Goal: Task Accomplishment & Management: Complete application form

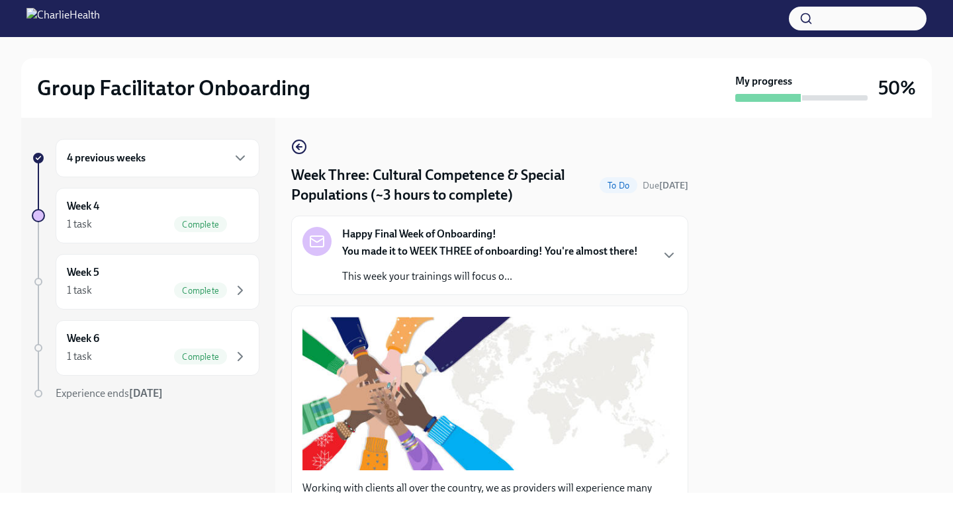
click at [122, 154] on h6 "4 previous weeks" at bounding box center [106, 158] width 79 height 15
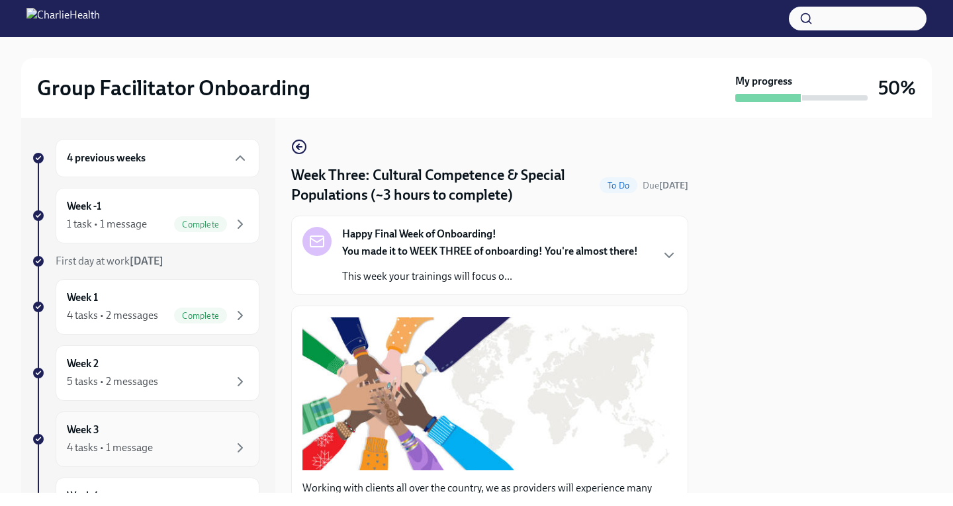
click at [111, 430] on div "Week 3 4 tasks • 1 message" at bounding box center [157, 439] width 181 height 33
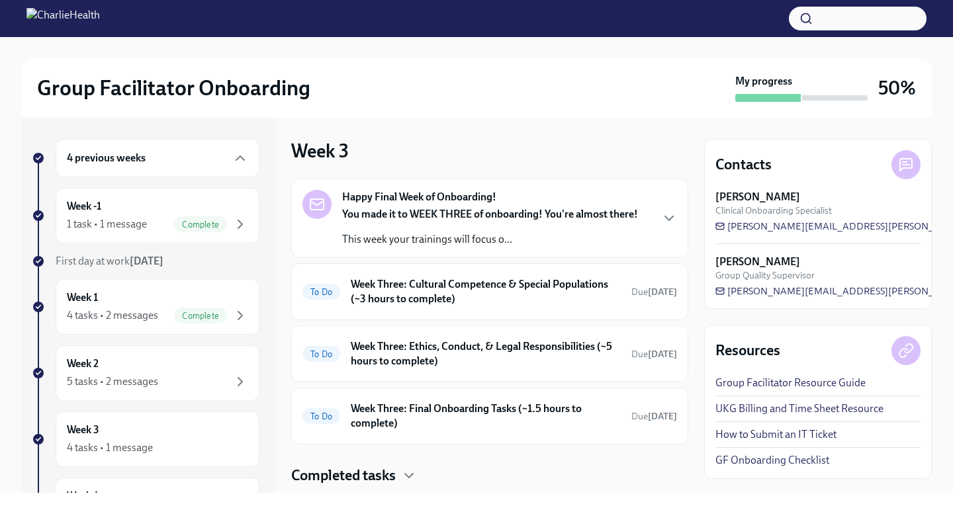
scroll to position [35, 0]
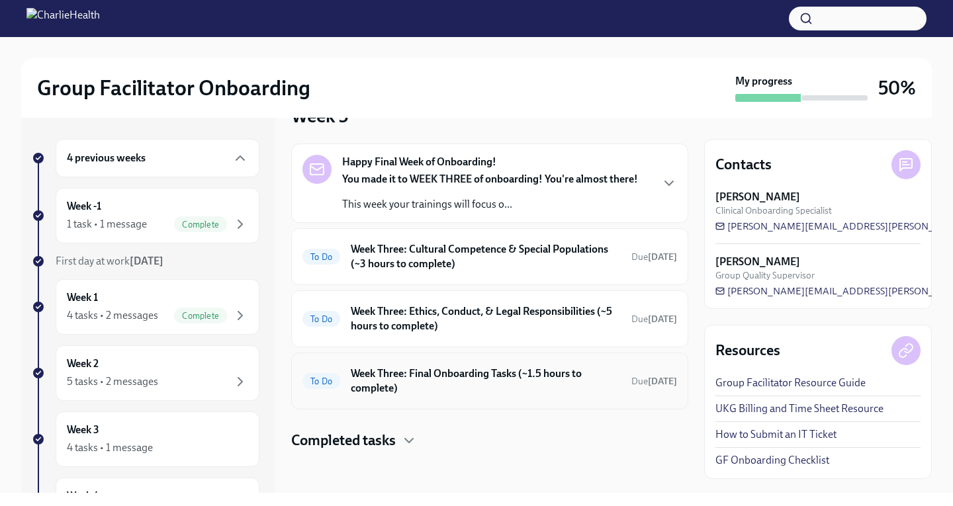
click at [536, 389] on h6 "Week Three: Final Onboarding Tasks (~1.5 hours to complete)" at bounding box center [486, 381] width 270 height 29
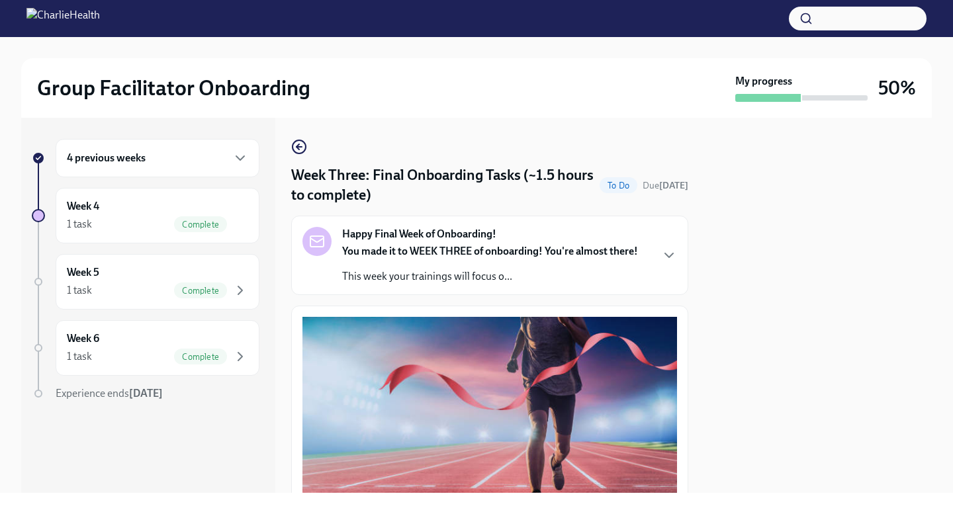
click at [115, 149] on div "4 previous weeks" at bounding box center [158, 158] width 204 height 38
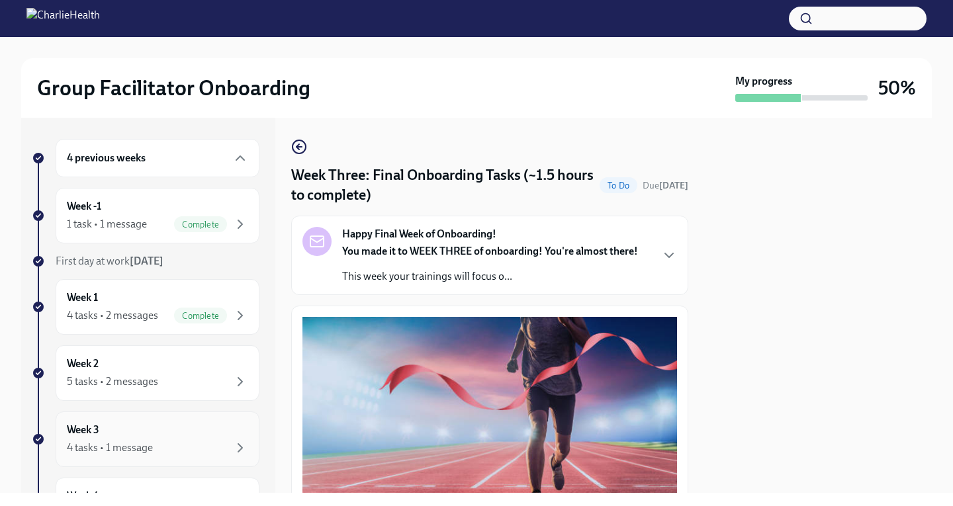
click at [76, 444] on div "4 tasks • 1 message" at bounding box center [110, 448] width 86 height 15
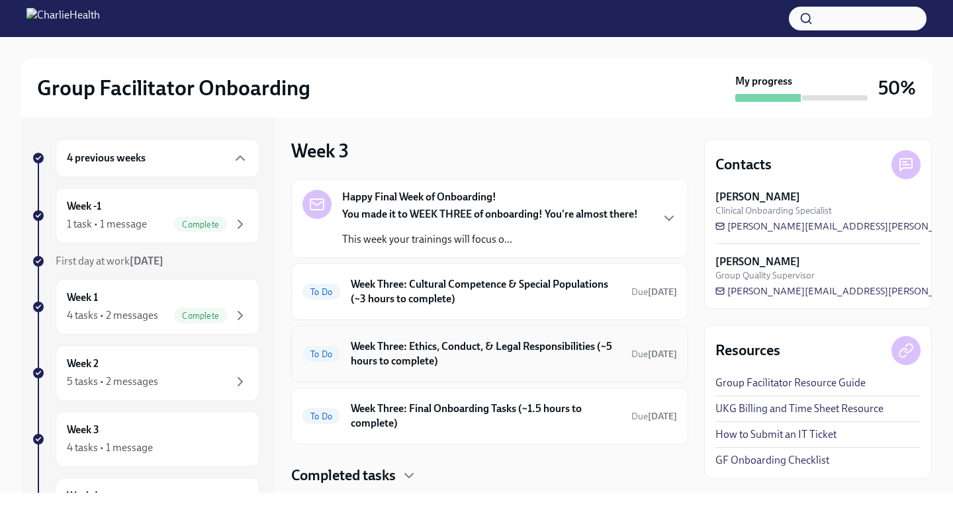
click at [455, 359] on h6 "Week Three: Ethics, Conduct, & Legal Responsibilities (~5 hours to complete)" at bounding box center [486, 354] width 270 height 29
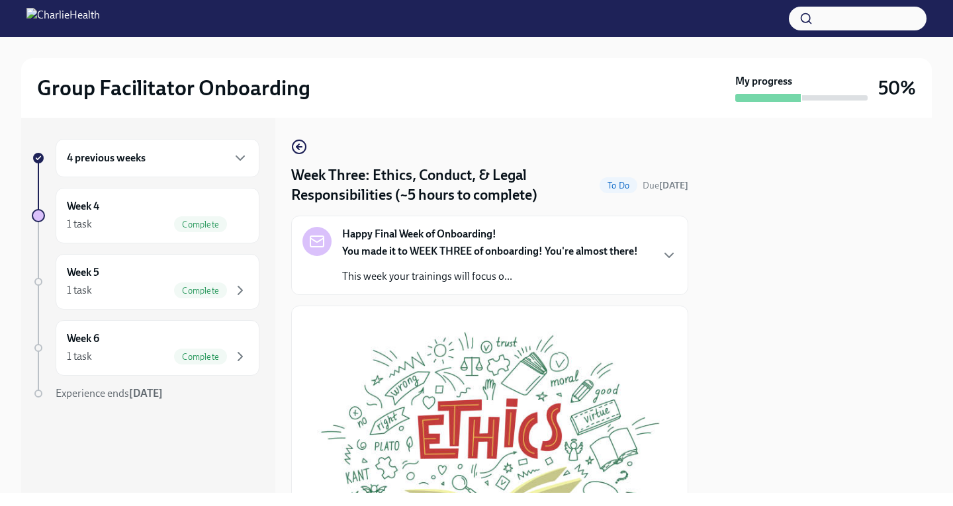
click at [476, 242] on strong "Happy Final Week of Onboarding!" at bounding box center [419, 234] width 154 height 15
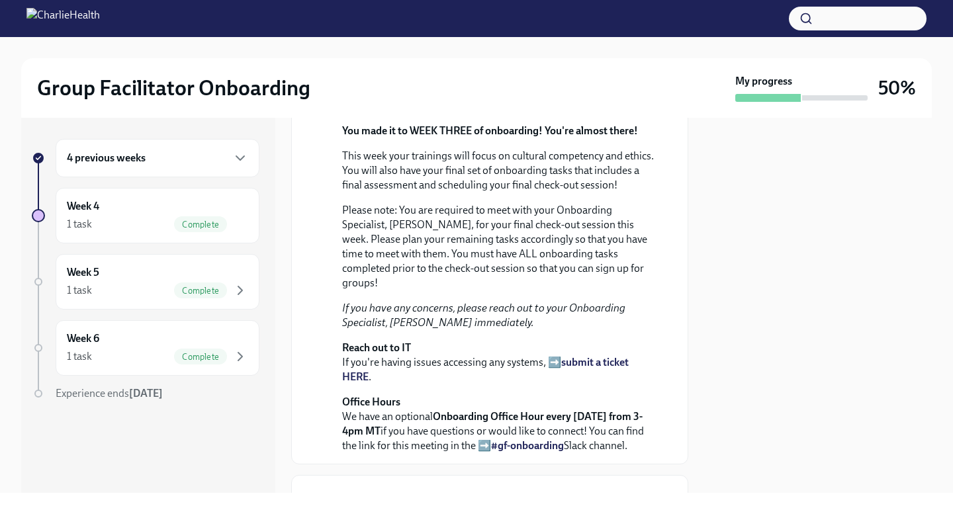
scroll to position [237, 0]
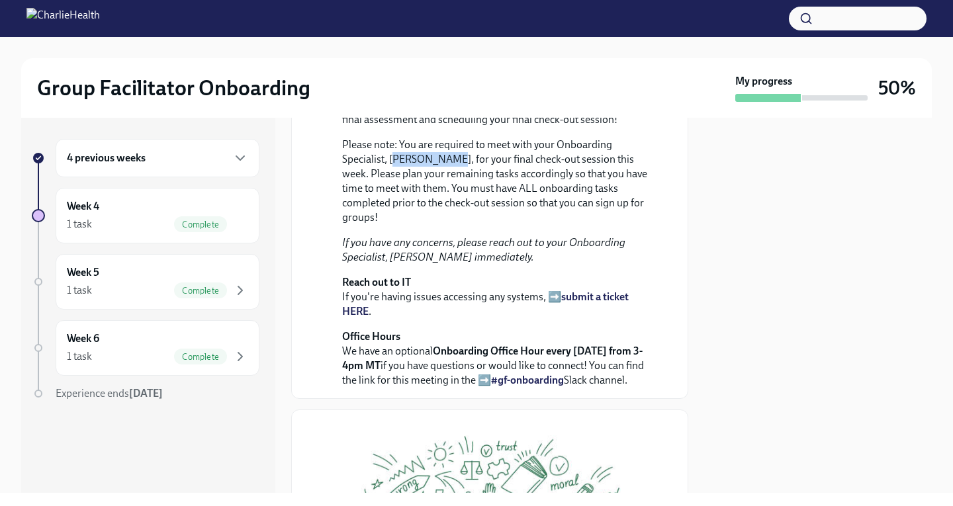
drag, startPoint x: 395, startPoint y: 344, endPoint x: 445, endPoint y: 350, distance: 50.0
click at [445, 225] on p "Please note: You are required to meet with your Onboarding Specialist, [PERSON_…" at bounding box center [499, 181] width 314 height 87
drag, startPoint x: 452, startPoint y: 349, endPoint x: 391, endPoint y: 346, distance: 61.0
click at [391, 225] on p "Please note: You are required to meet with your Onboarding Specialist, [PERSON_…" at bounding box center [499, 181] width 314 height 87
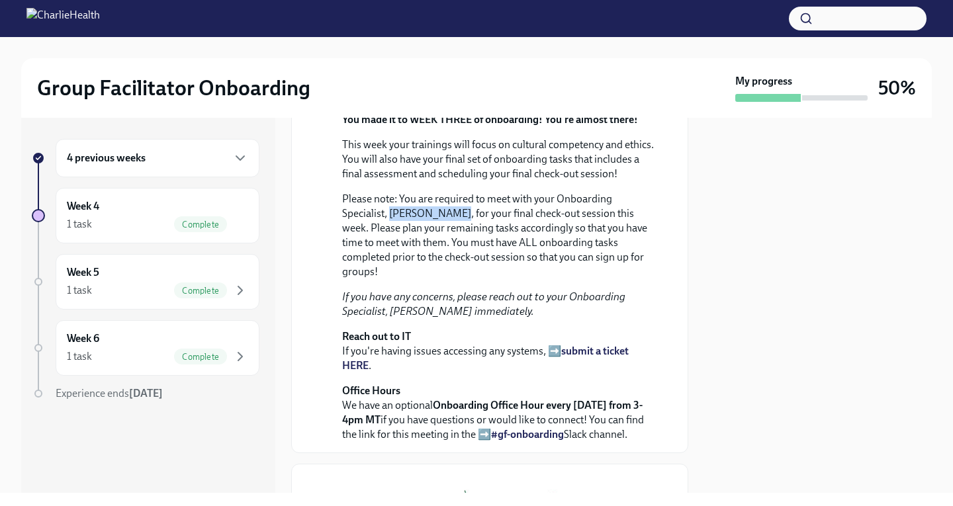
scroll to position [171, 0]
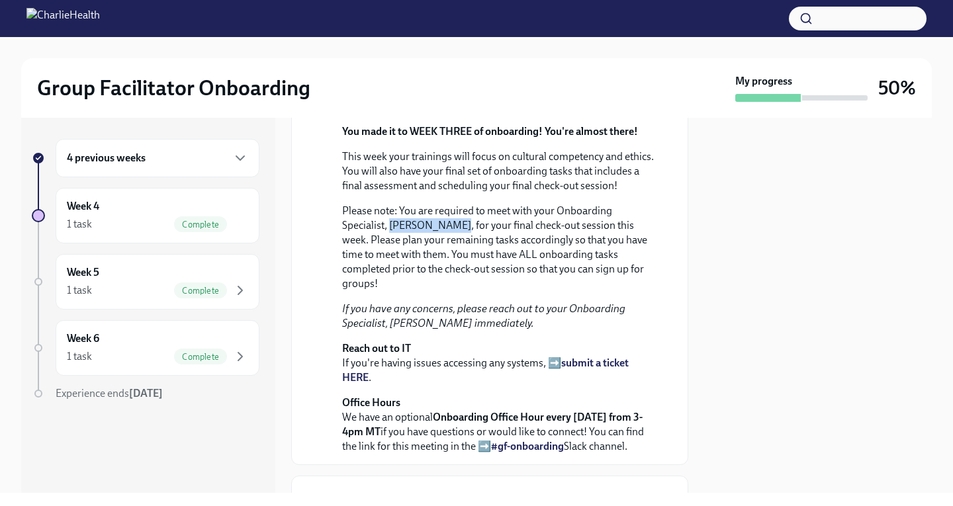
copy p "[PERSON_NAME]"
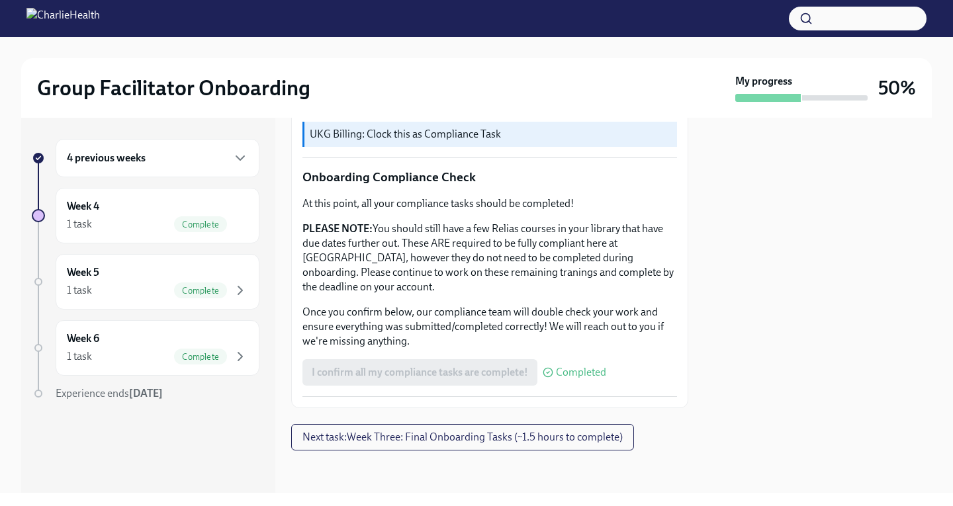
scroll to position [1255, 0]
click at [166, 171] on div "4 previous weeks" at bounding box center [158, 158] width 204 height 38
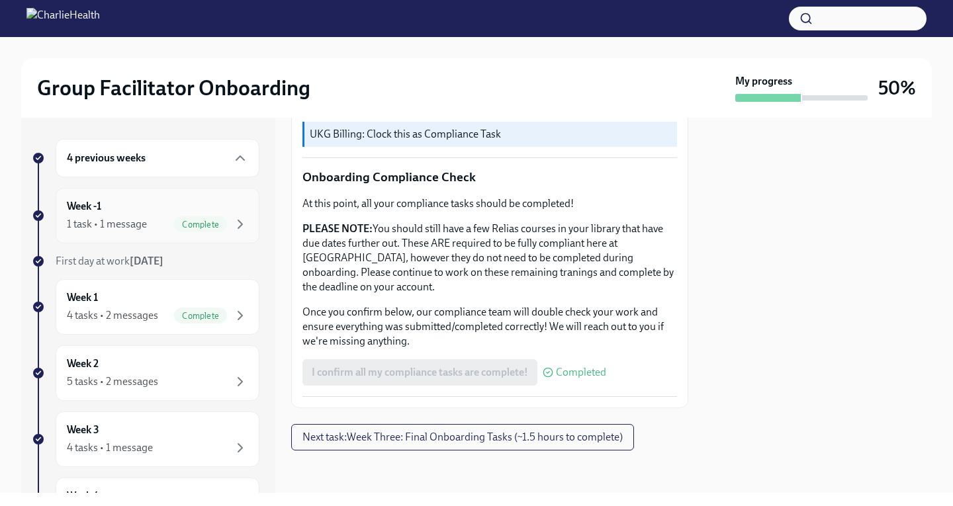
click at [126, 218] on div "1 task • 1 message" at bounding box center [107, 224] width 80 height 15
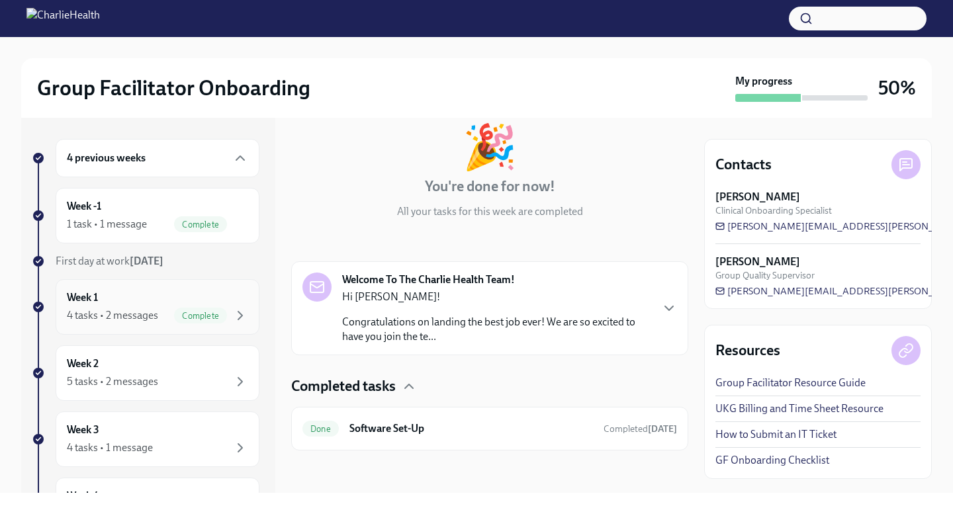
scroll to position [66, 0]
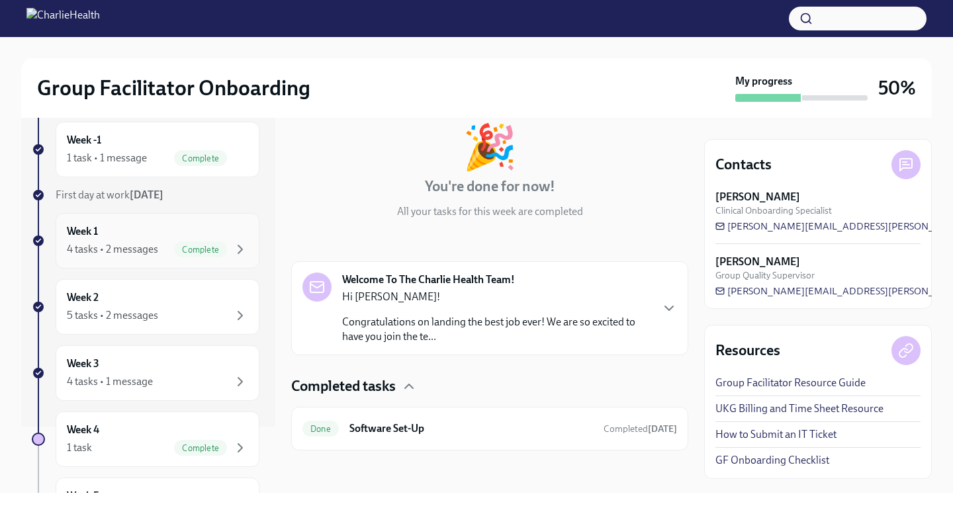
click at [121, 291] on div "Week 2 5 tasks • 2 messages" at bounding box center [157, 307] width 181 height 33
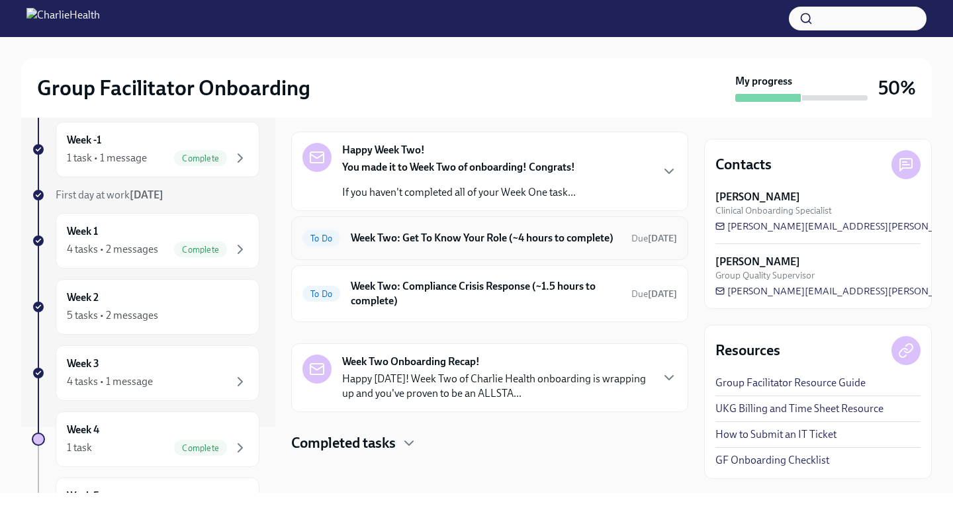
scroll to position [63, 0]
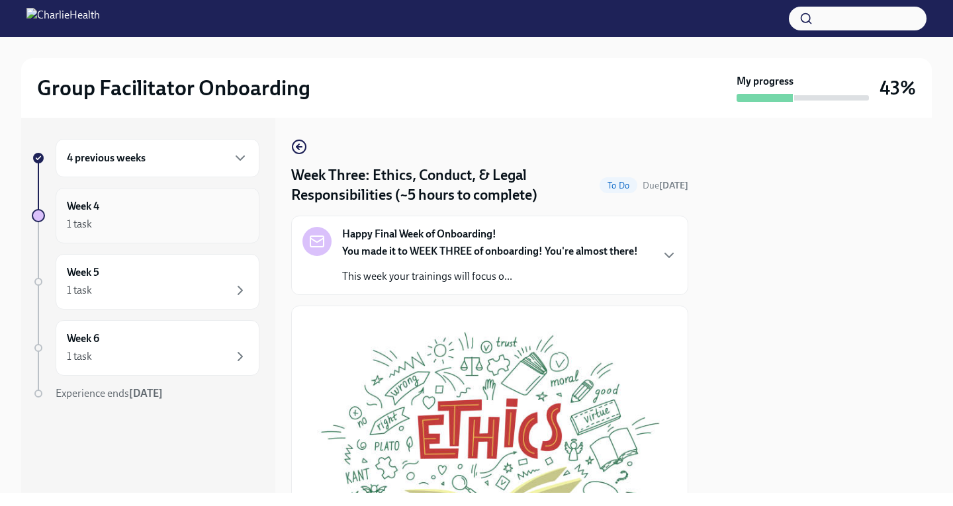
click at [198, 202] on div "Week 4 1 task" at bounding box center [157, 215] width 181 height 33
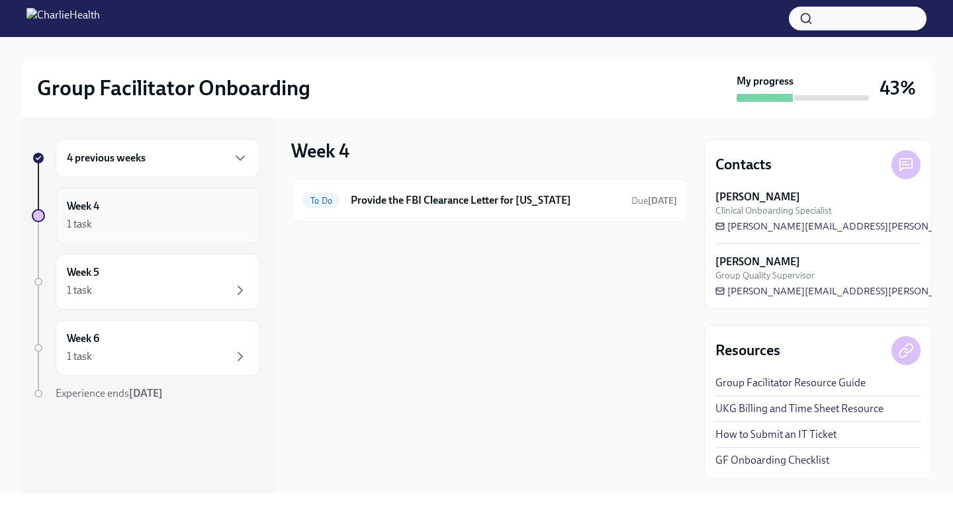
click at [201, 220] on div "1 task" at bounding box center [157, 224] width 181 height 16
click at [157, 160] on div "4 previous weeks" at bounding box center [157, 158] width 181 height 16
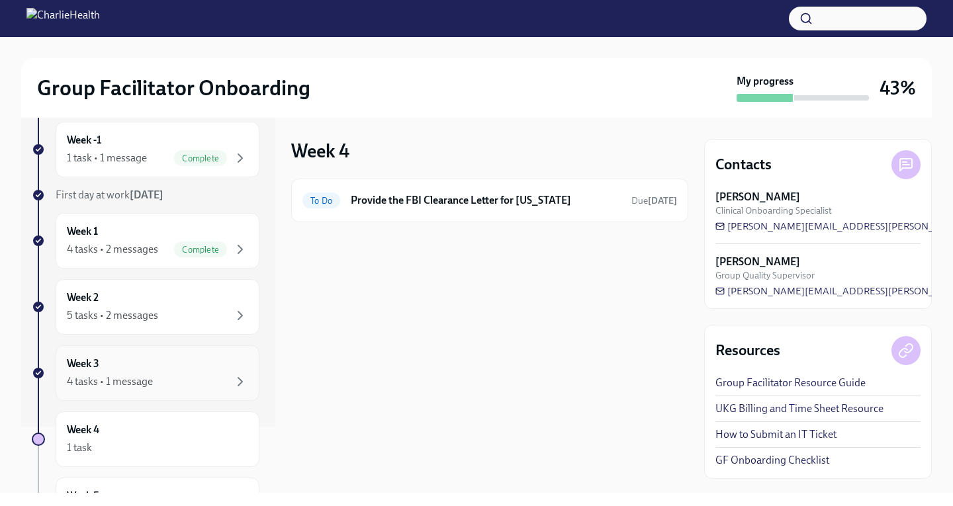
scroll to position [132, 0]
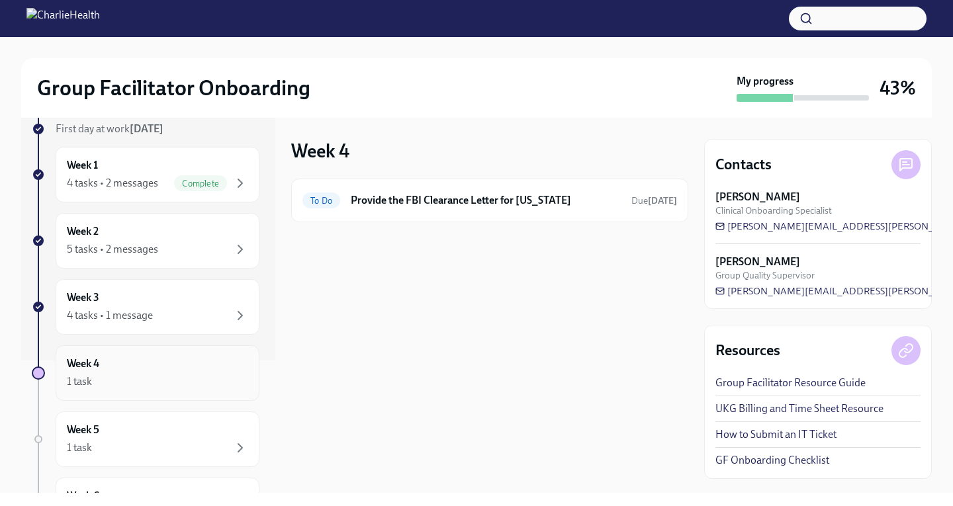
click at [153, 354] on div "Week 4 1 task" at bounding box center [158, 374] width 204 height 56
click at [518, 208] on div "To Do Provide the FBI Clearance Letter for Pennsylvania Due in 14 days" at bounding box center [490, 200] width 375 height 21
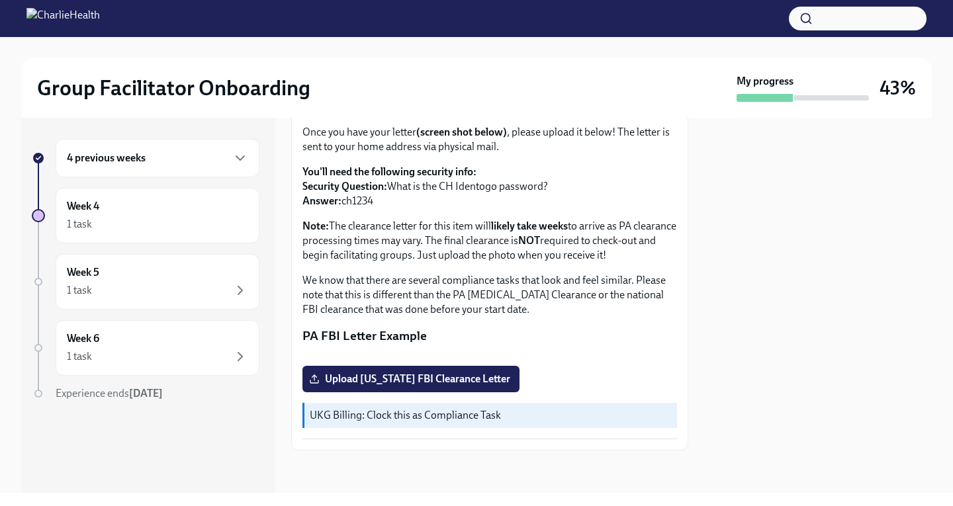
scroll to position [265, 0]
click at [430, 393] on label "Upload Pennsylvania FBI Clearance Letter" at bounding box center [411, 379] width 217 height 26
click at [0, 0] on input "Upload Pennsylvania FBI Clearance Letter" at bounding box center [0, 0] width 0 height 0
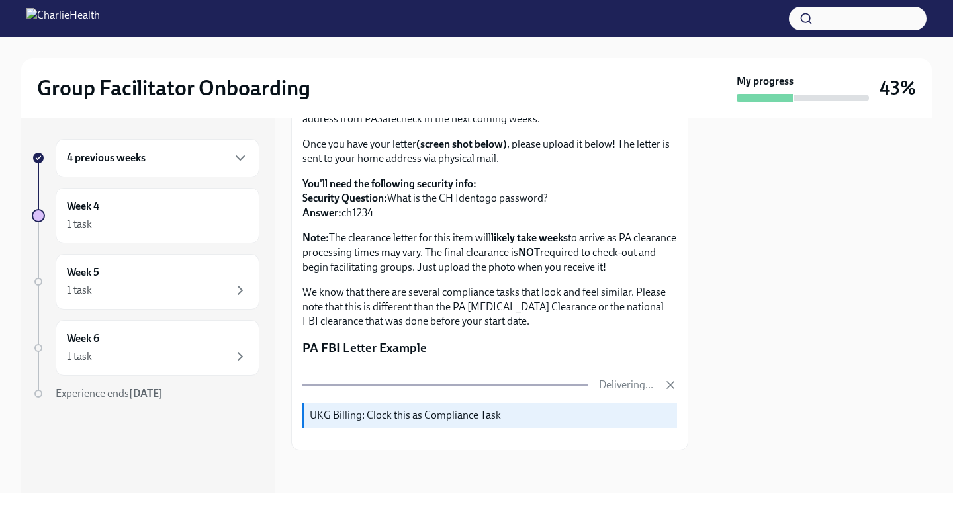
scroll to position [266, 0]
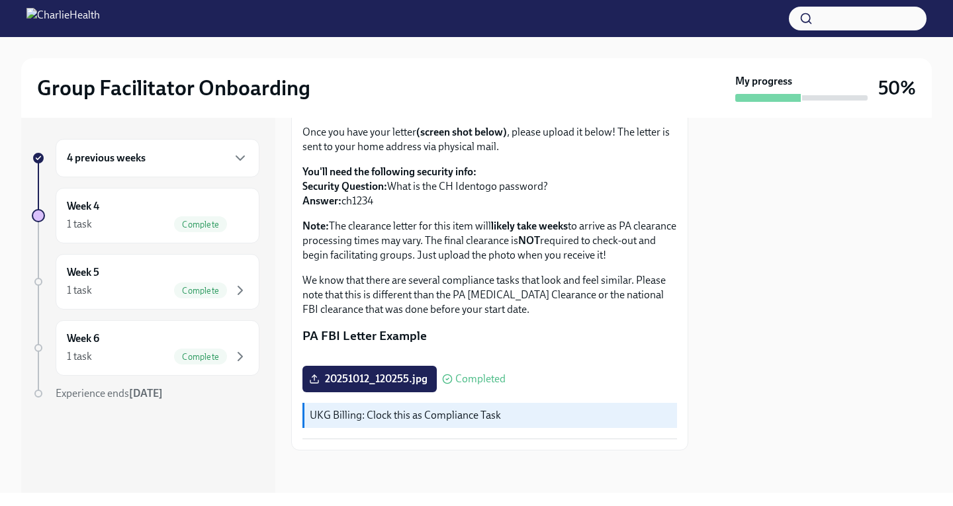
click at [896, 251] on div at bounding box center [818, 305] width 228 height 375
click at [927, 236] on div at bounding box center [818, 305] width 228 height 375
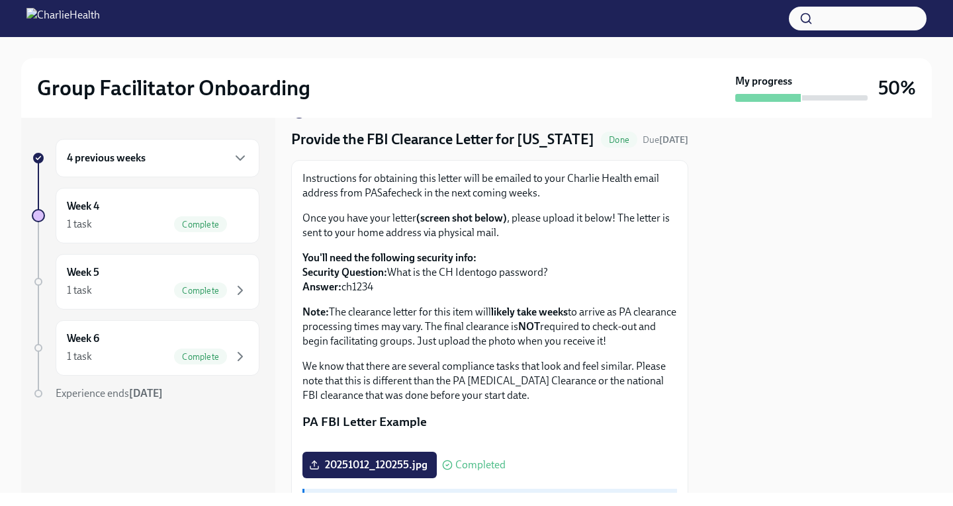
scroll to position [1, 0]
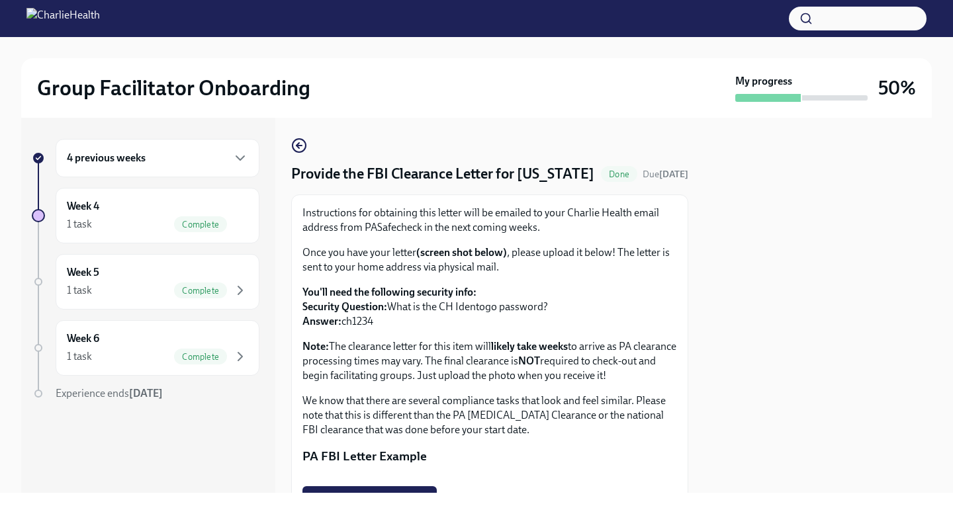
click at [132, 169] on div "4 previous weeks" at bounding box center [158, 158] width 204 height 38
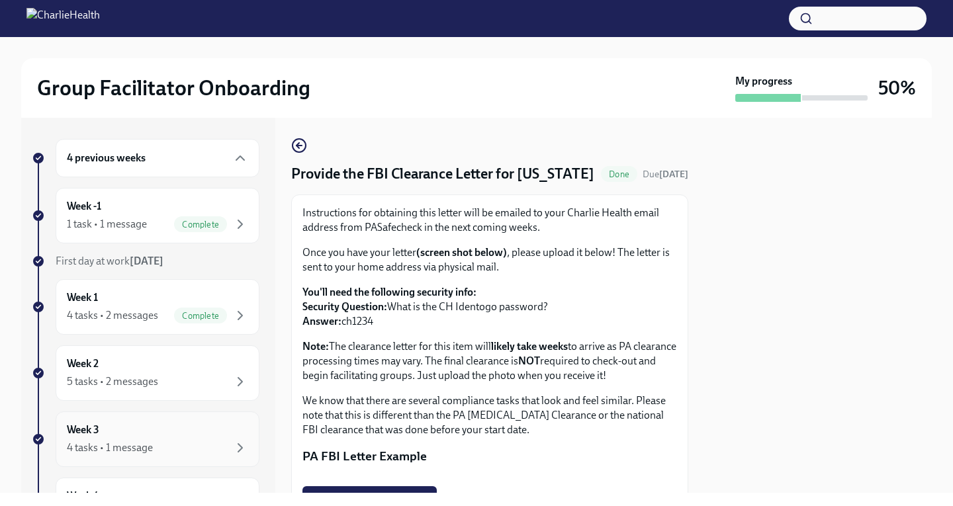
click at [111, 438] on div "Week 3 4 tasks • 1 message" at bounding box center [157, 439] width 181 height 33
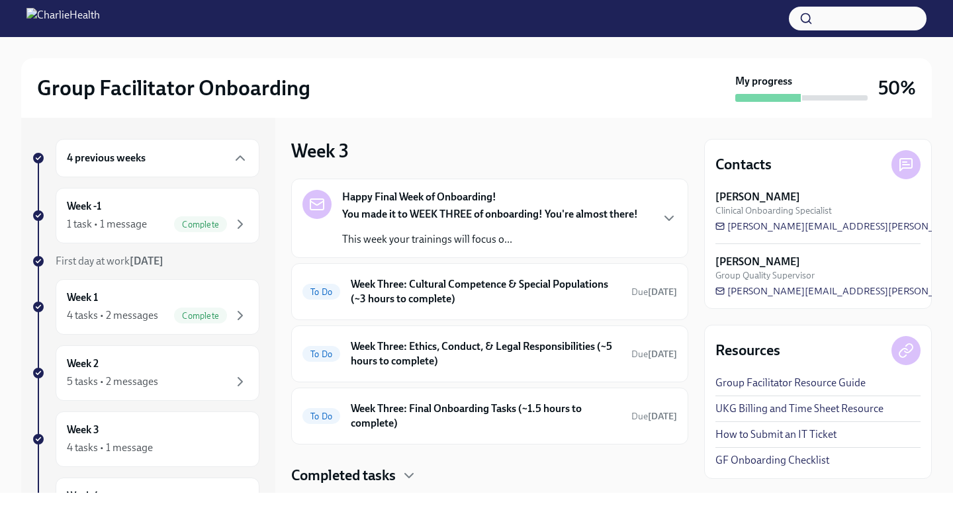
click at [479, 223] on div "You made it to WEEK THREE of onboarding! You're almost there! This week your tr…" at bounding box center [490, 227] width 296 height 40
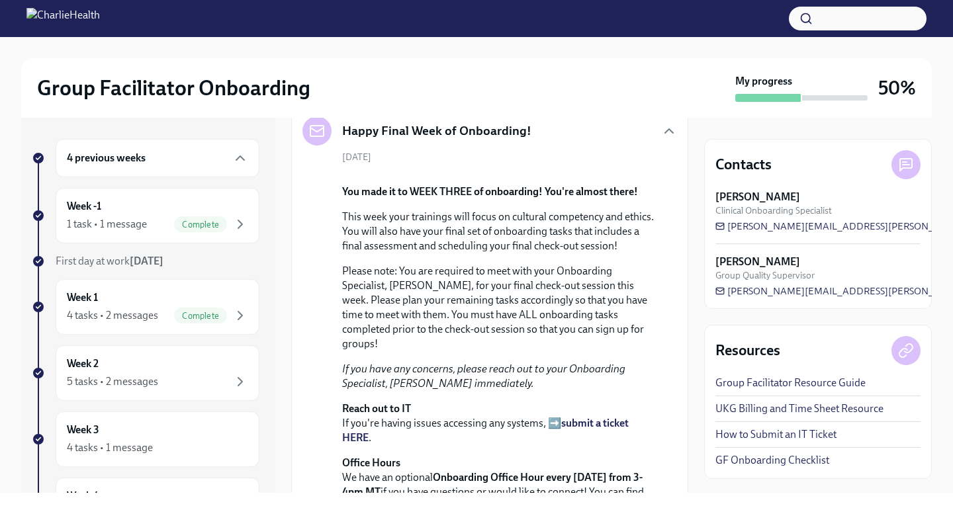
scroll to position [199, 0]
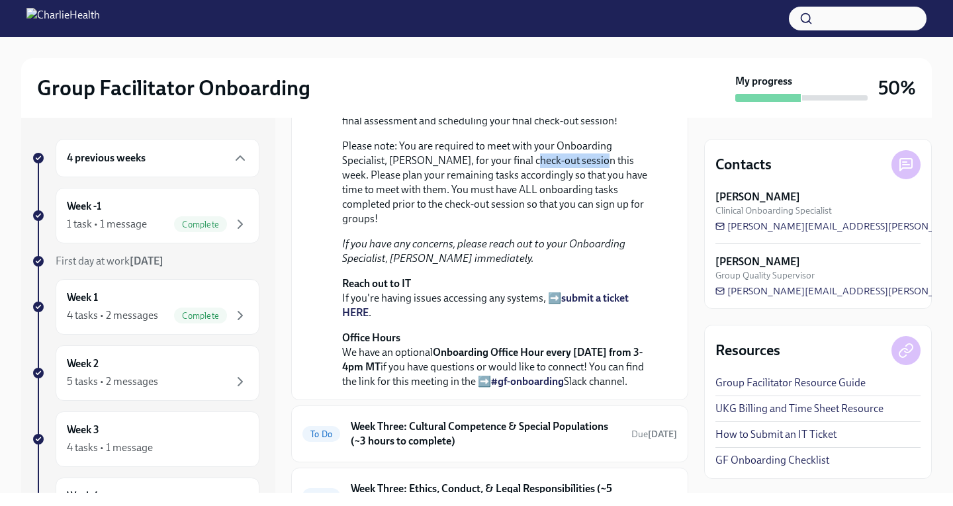
drag, startPoint x: 522, startPoint y: 350, endPoint x: 589, endPoint y: 348, distance: 66.9
click at [589, 226] on p "Please note: You are required to meet with your Onboarding Specialist, [PERSON_…" at bounding box center [499, 182] width 314 height 87
click at [596, 226] on p "Please note: You are required to meet with your Onboarding Specialist, [PERSON_…" at bounding box center [499, 182] width 314 height 87
drag, startPoint x: 596, startPoint y: 345, endPoint x: 517, endPoint y: 350, distance: 79.6
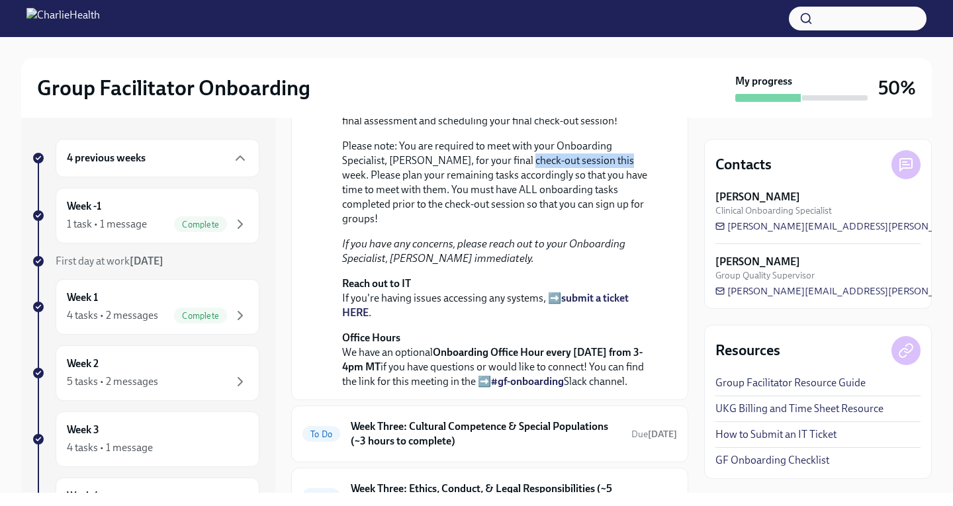
click at [517, 226] on p "Please note: You are required to meet with your Onboarding Specialist, [PERSON_…" at bounding box center [499, 182] width 314 height 87
copy p "check-out session this"
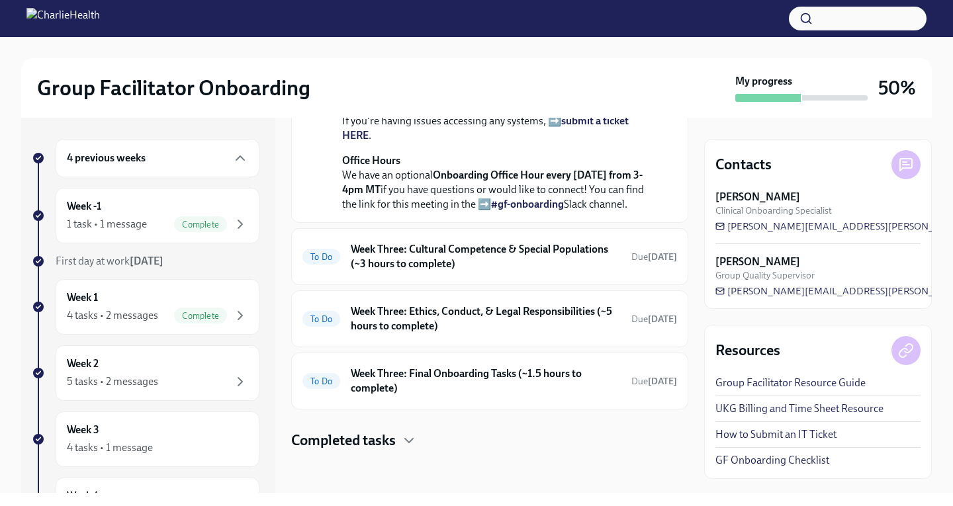
scroll to position [495, 0]
click at [594, 271] on h6 "Week Three: Cultural Competence & Special Populations (~3 hours to complete)" at bounding box center [486, 256] width 270 height 29
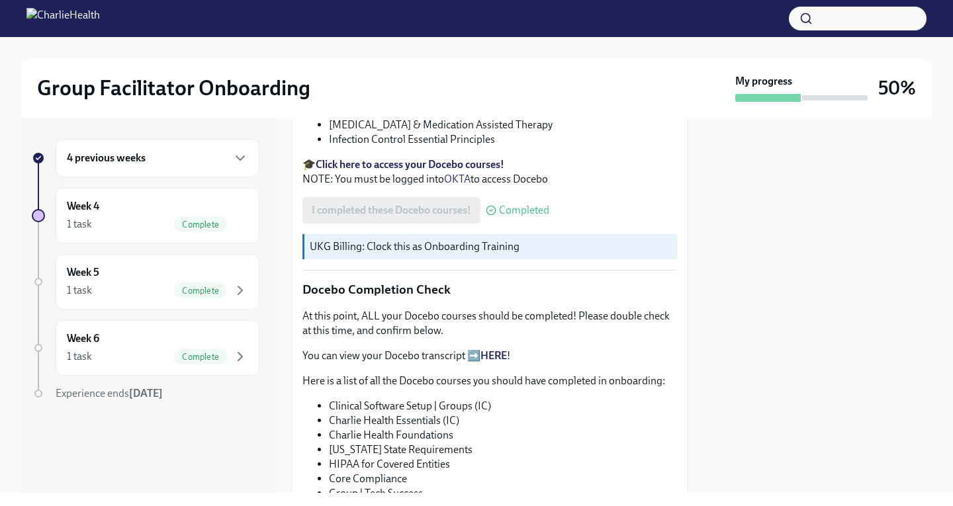
scroll to position [729, 0]
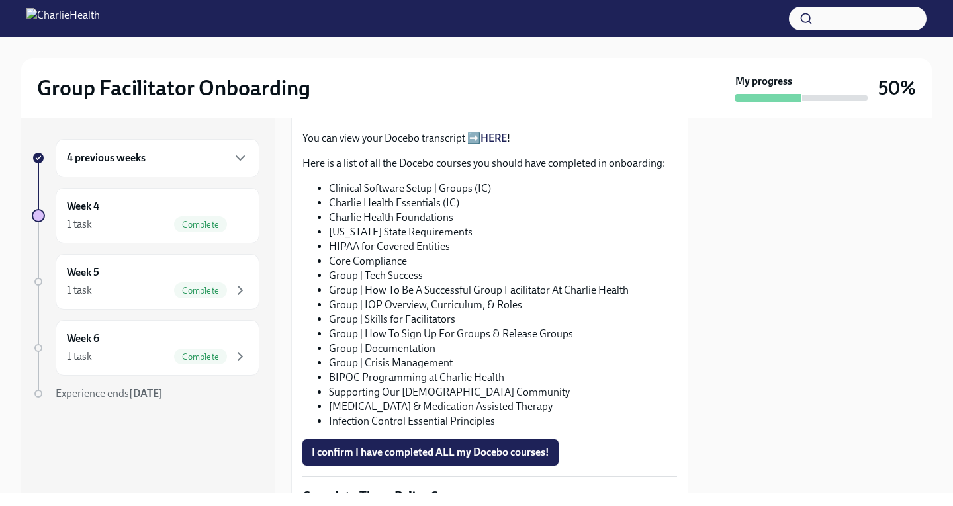
click at [864, 233] on div at bounding box center [818, 305] width 228 height 375
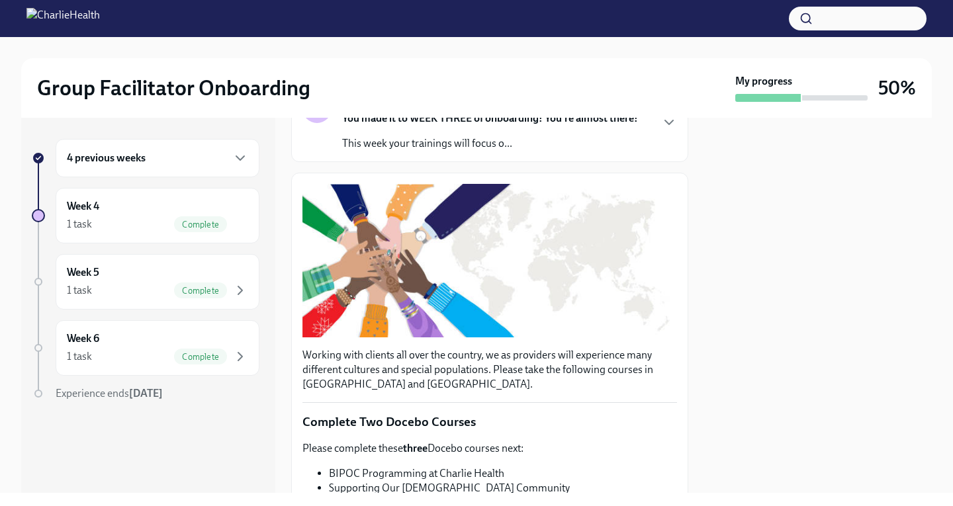
scroll to position [0, 0]
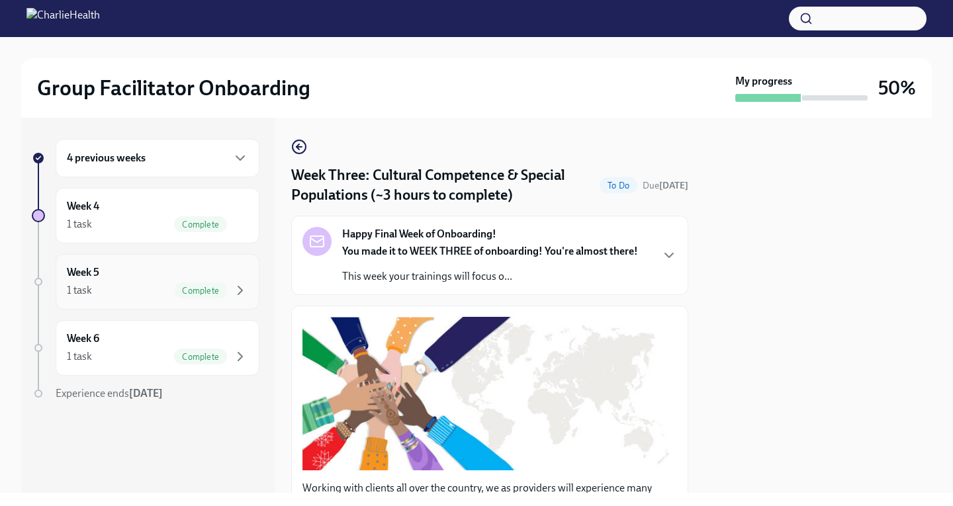
click at [100, 285] on div "1 task Complete" at bounding box center [157, 291] width 181 height 16
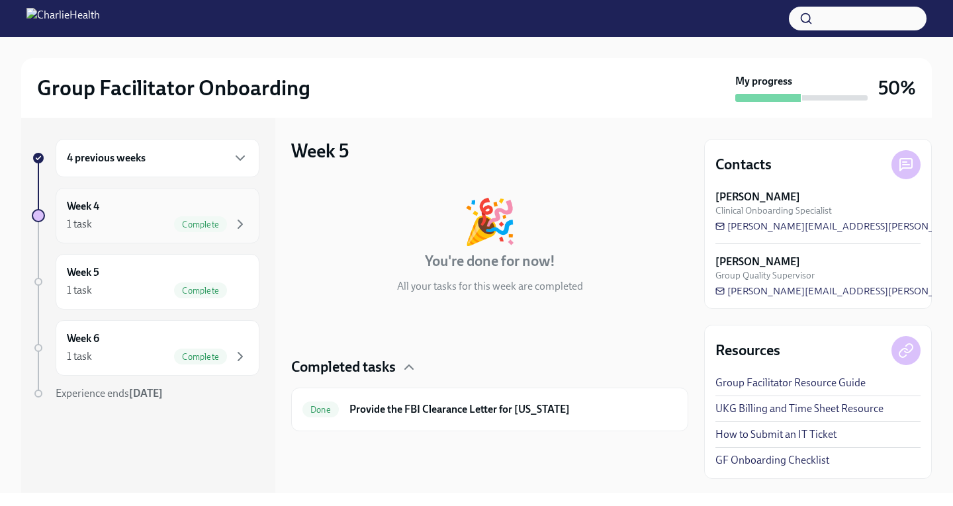
click at [118, 228] on div "1 task Complete" at bounding box center [157, 224] width 181 height 16
click at [135, 281] on div "Week 5 1 task Complete" at bounding box center [157, 281] width 181 height 33
click at [166, 358] on div "1 task Complete" at bounding box center [157, 357] width 181 height 16
click at [103, 159] on h6 "4 previous weeks" at bounding box center [106, 158] width 79 height 15
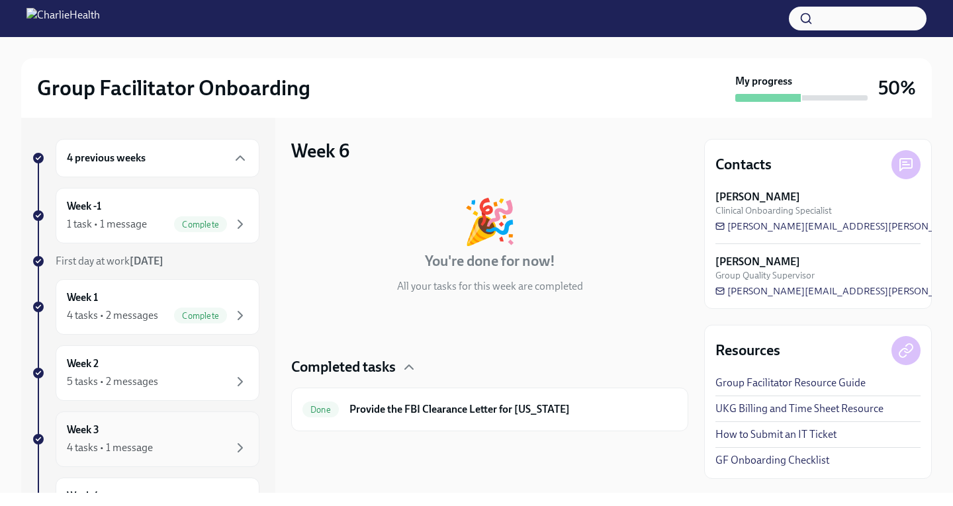
click at [99, 448] on div "4 tasks • 1 message" at bounding box center [110, 448] width 86 height 15
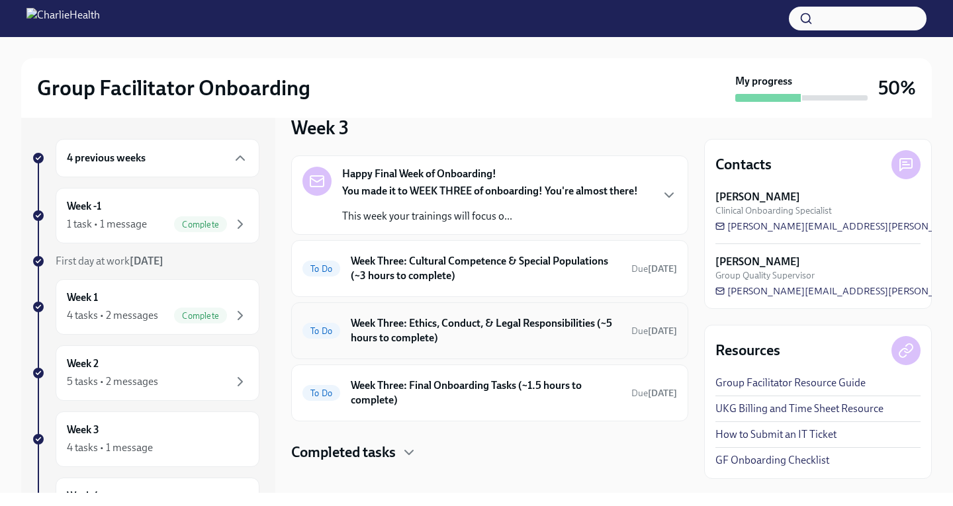
scroll to position [35, 0]
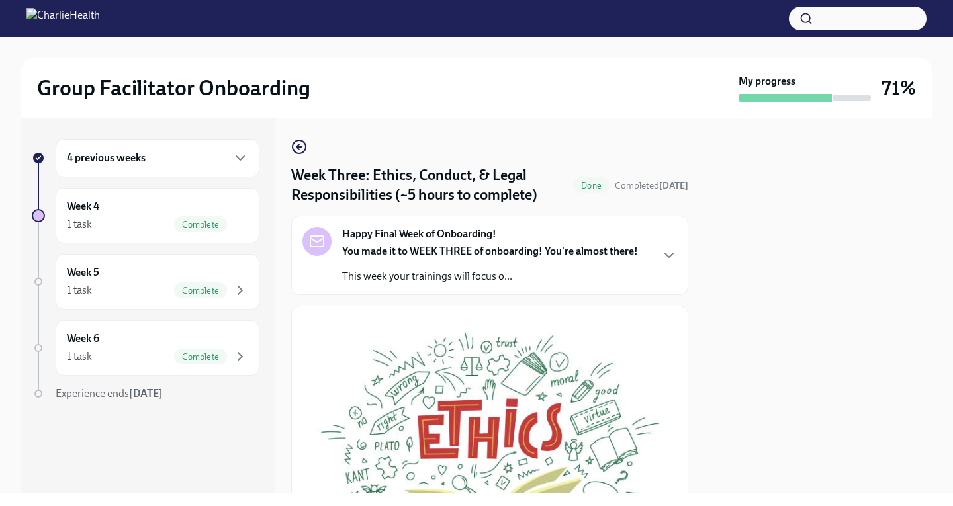
click at [171, 164] on div "4 previous weeks" at bounding box center [157, 158] width 181 height 16
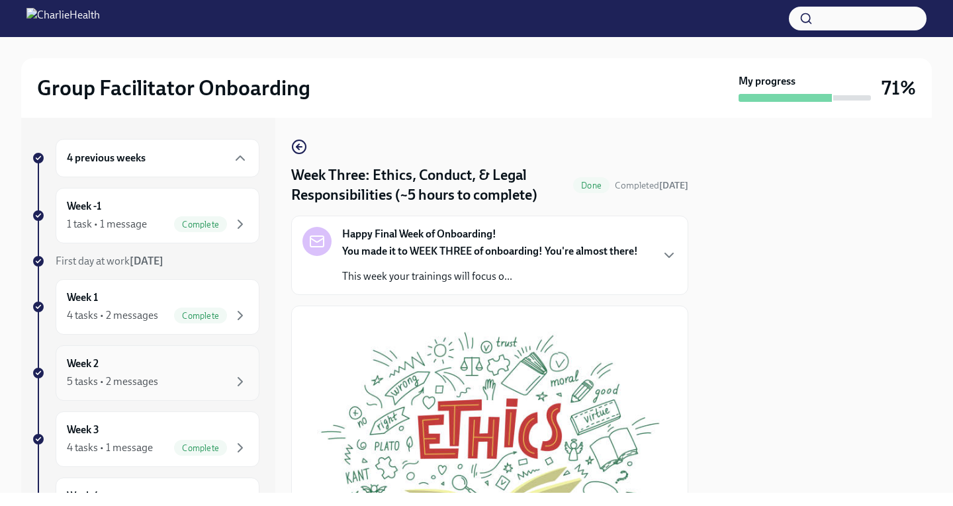
click at [154, 373] on div "Week 2 5 tasks • 2 messages" at bounding box center [157, 373] width 181 height 33
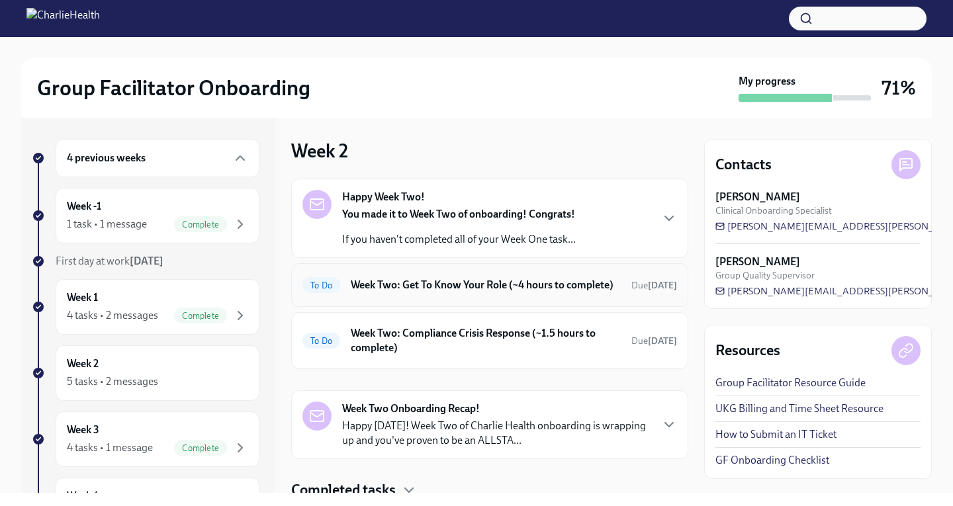
click at [485, 278] on h6 "Week Two: Get To Know Your Role (~4 hours to complete)" at bounding box center [486, 285] width 270 height 15
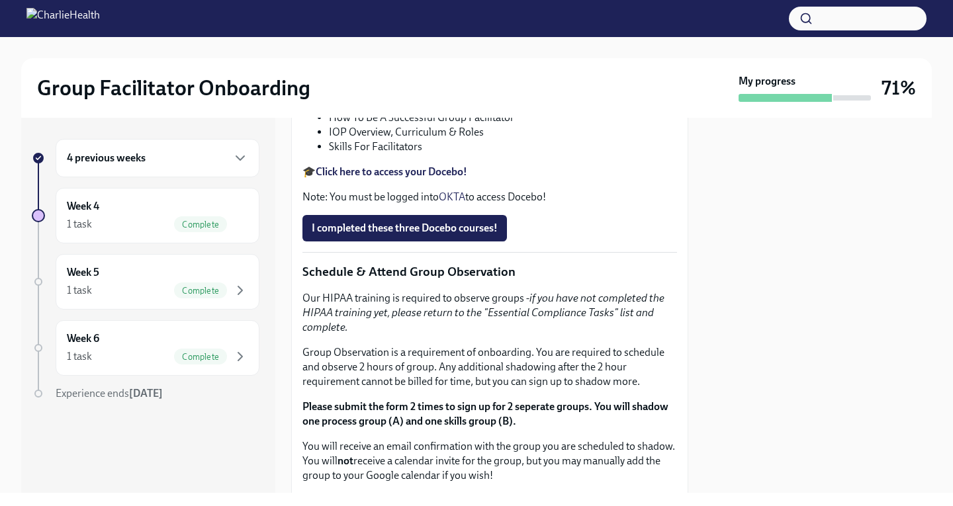
scroll to position [728, 0]
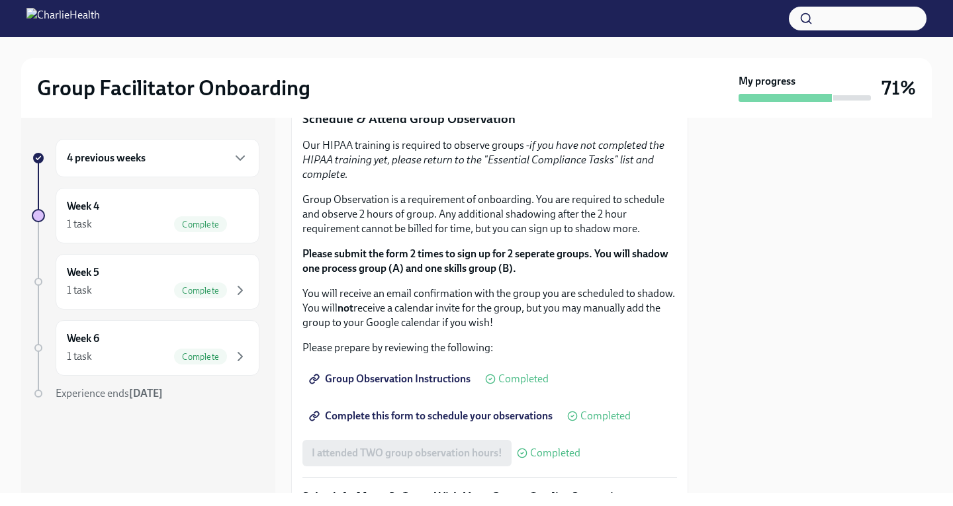
click at [434, 82] on span "I completed these three Docebo courses!" at bounding box center [405, 75] width 186 height 13
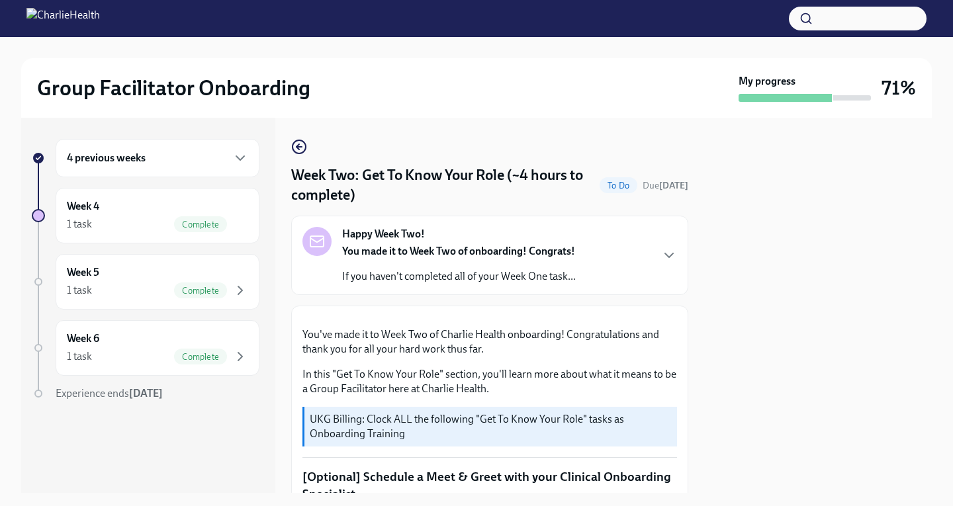
scroll to position [66, 0]
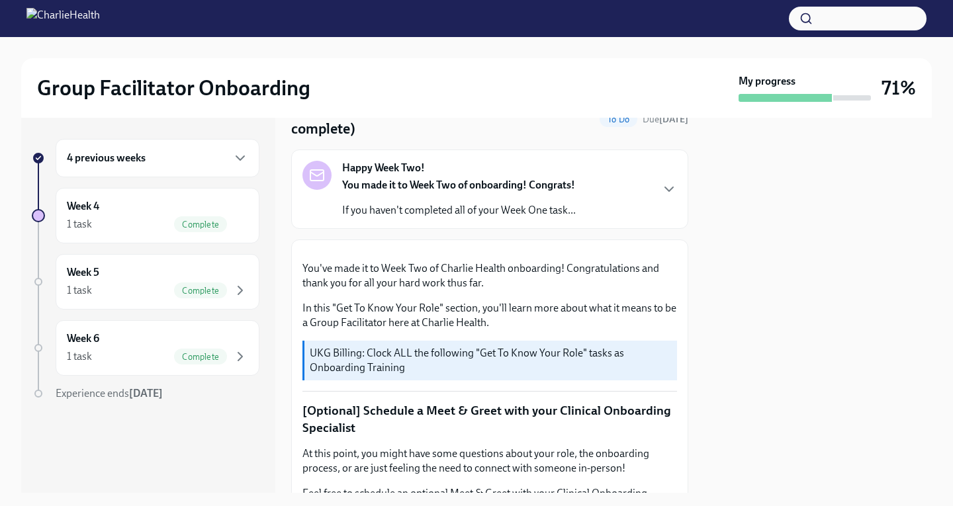
click at [174, 159] on div "4 previous weeks" at bounding box center [157, 158] width 181 height 16
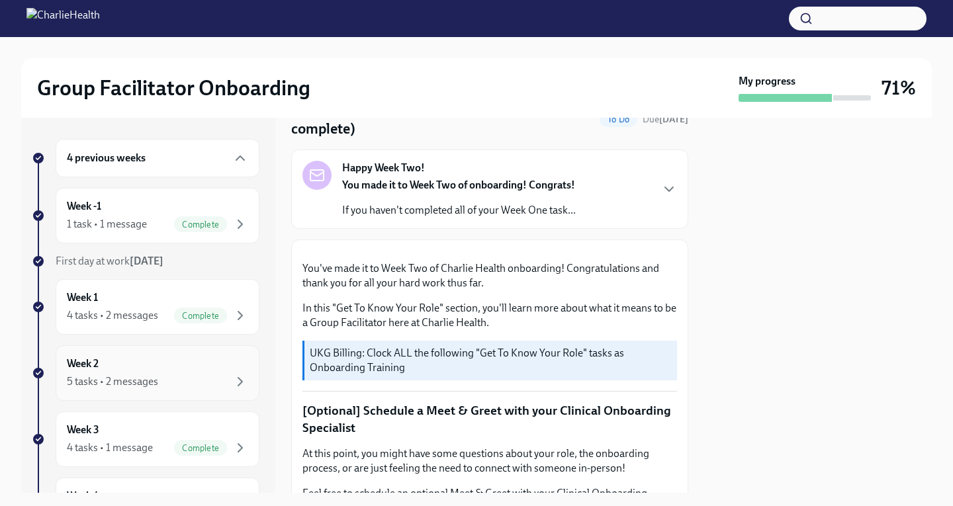
click at [156, 374] on div "5 tasks • 2 messages" at bounding box center [157, 382] width 181 height 16
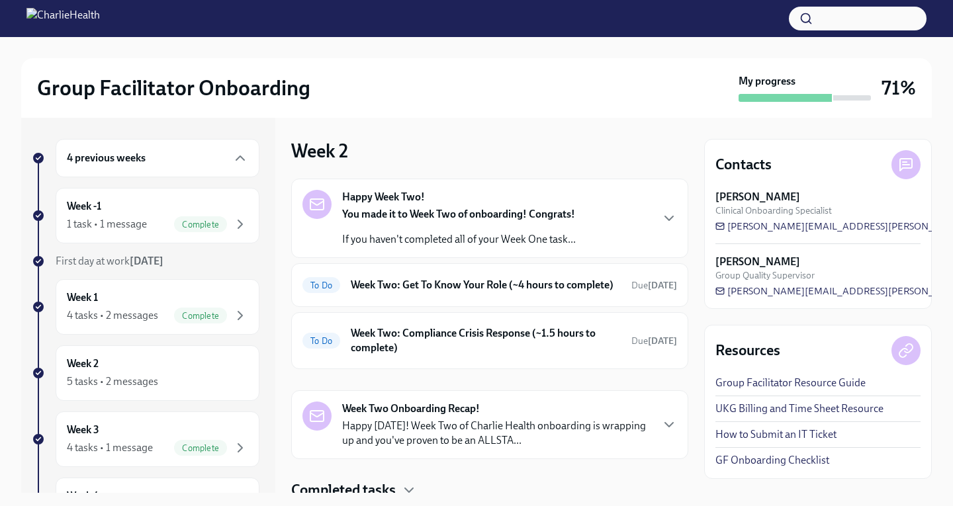
click at [473, 214] on strong "You made it to Week Two of onboarding! Congrats!" at bounding box center [458, 214] width 233 height 13
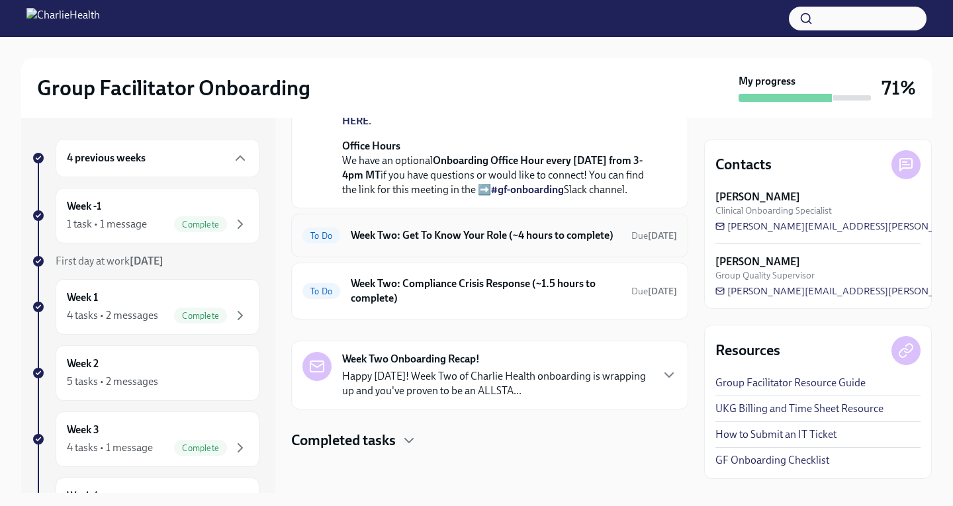
scroll to position [468, 0]
click at [472, 243] on h6 "Week Two: Get To Know Your Role (~4 hours to complete)" at bounding box center [486, 235] width 270 height 15
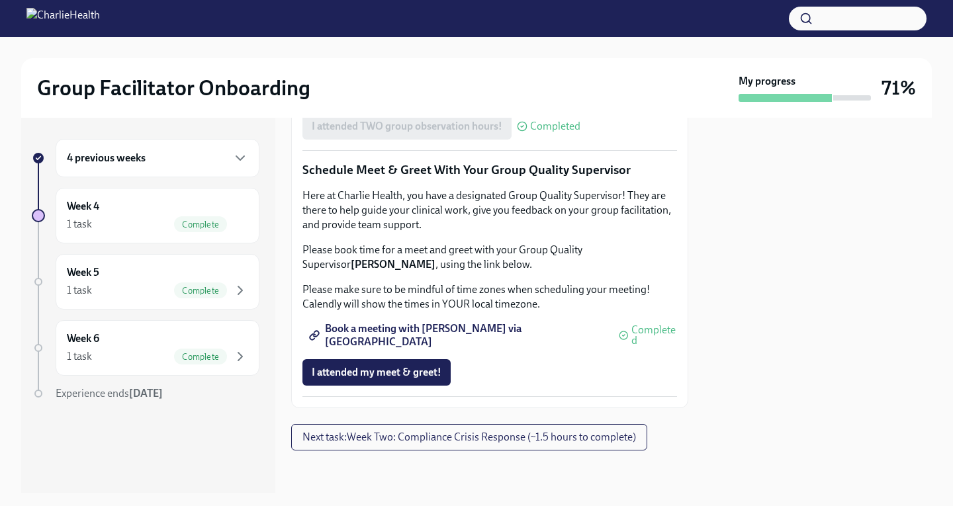
scroll to position [1329, 0]
click at [393, 373] on span "I attended my meet & greet!" at bounding box center [377, 372] width 130 height 13
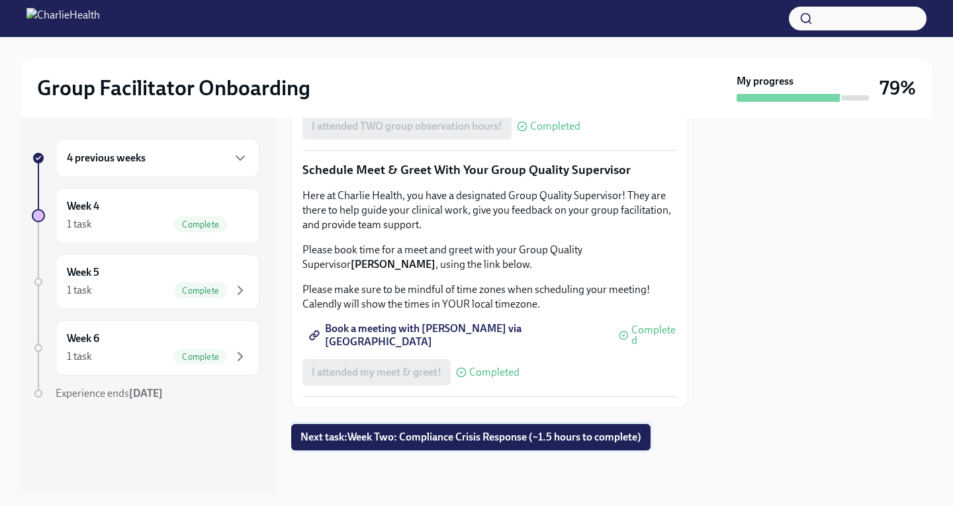
click at [433, 435] on span "Next task : Week Two: Compliance Crisis Response (~1.5 hours to complete)" at bounding box center [471, 437] width 341 height 13
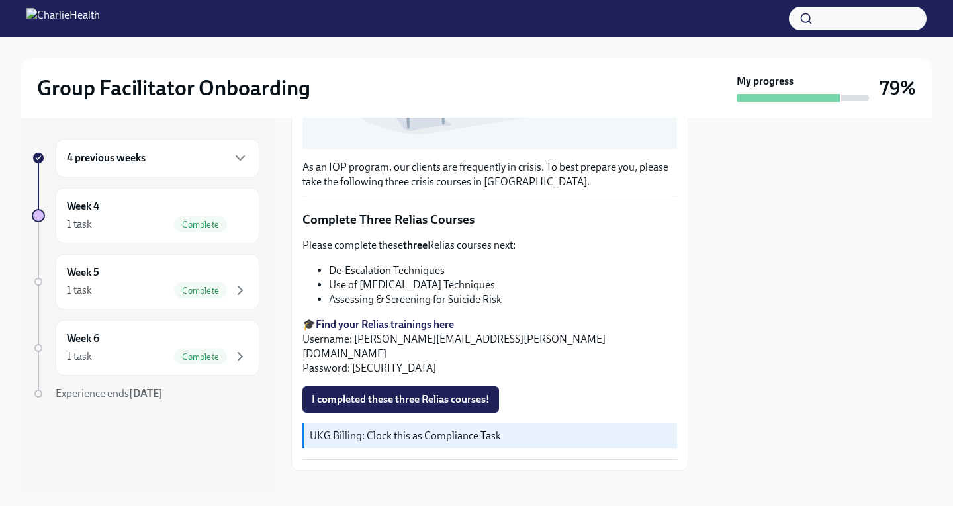
scroll to position [393, 0]
click at [441, 393] on span "I completed these three Relias courses!" at bounding box center [401, 399] width 178 height 13
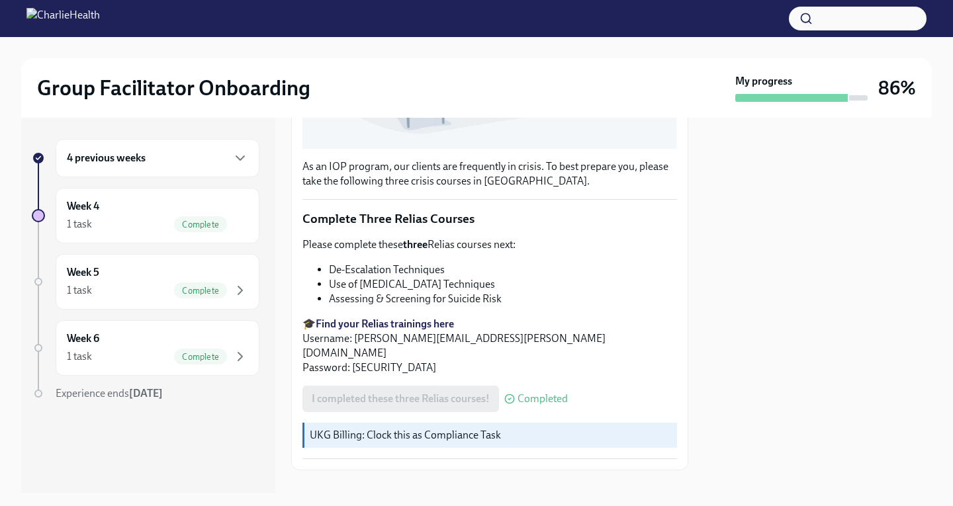
click at [259, 165] on div "4 previous weeks" at bounding box center [158, 158] width 204 height 38
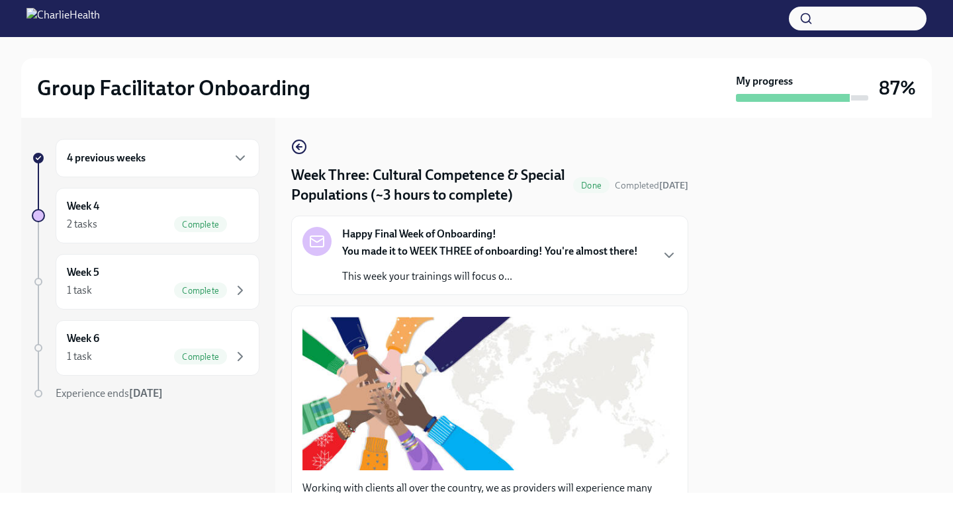
click at [89, 152] on h6 "4 previous weeks" at bounding box center [106, 158] width 79 height 15
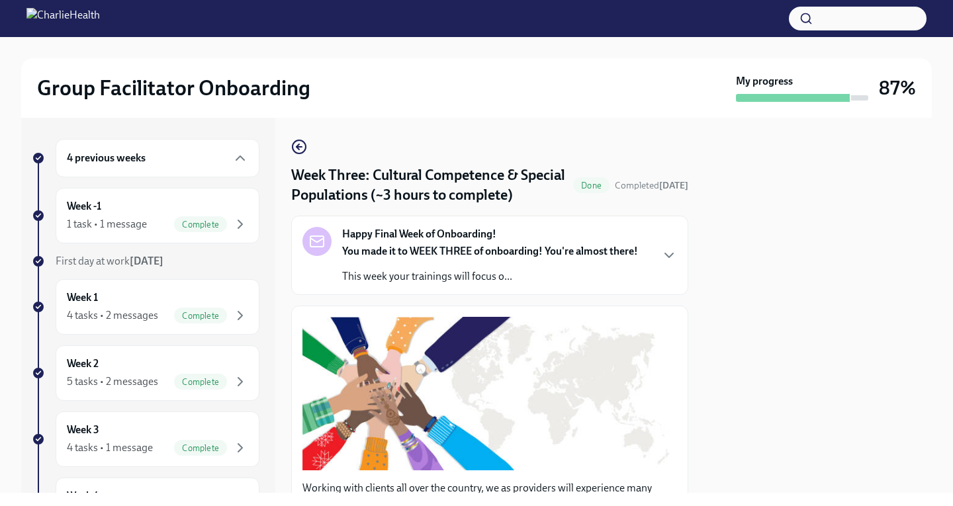
scroll to position [66, 0]
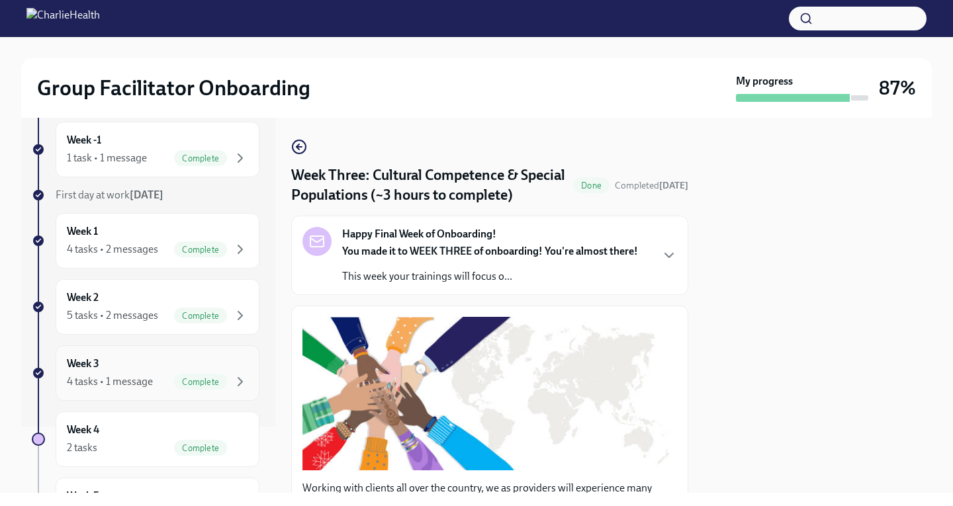
click at [154, 365] on div "Week 3 4 tasks • 1 message Complete" at bounding box center [157, 373] width 181 height 33
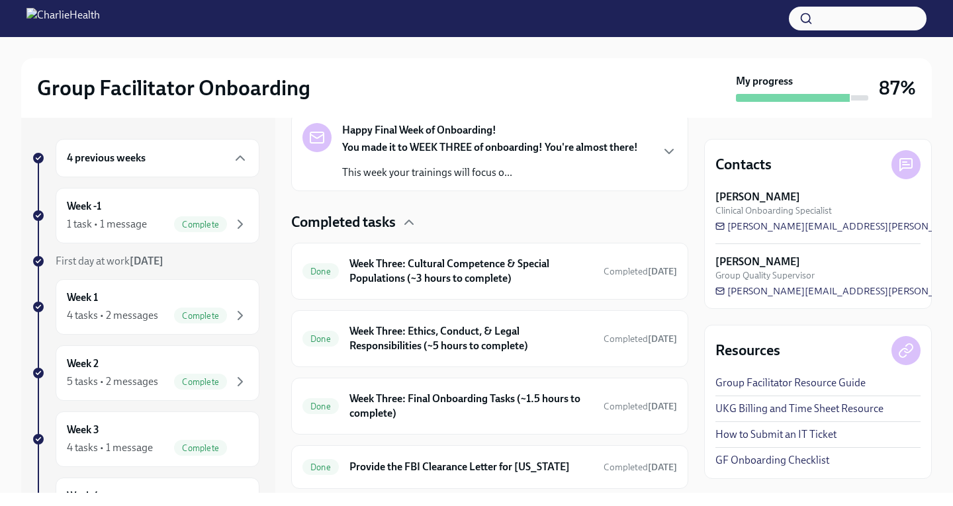
scroll to position [265, 0]
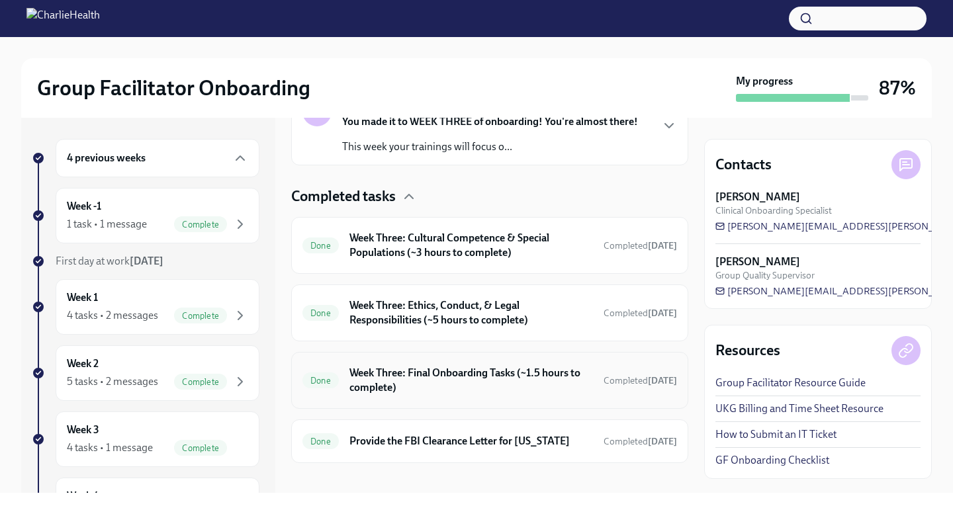
click at [467, 393] on h6 "Week Three: Final Onboarding Tasks (~1.5 hours to complete)" at bounding box center [472, 380] width 244 height 29
